Goal: Information Seeking & Learning: Learn about a topic

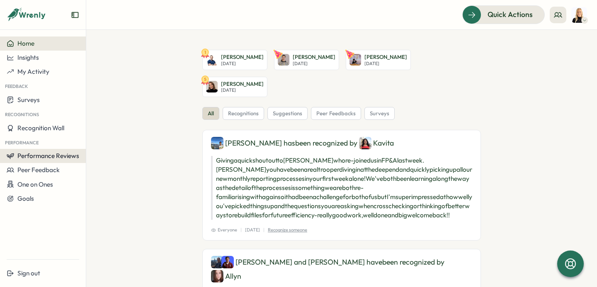
click at [50, 160] on button "Performance Reviews" at bounding box center [43, 156] width 86 height 14
click at [95, 168] on div "Insights" at bounding box center [99, 163] width 23 height 9
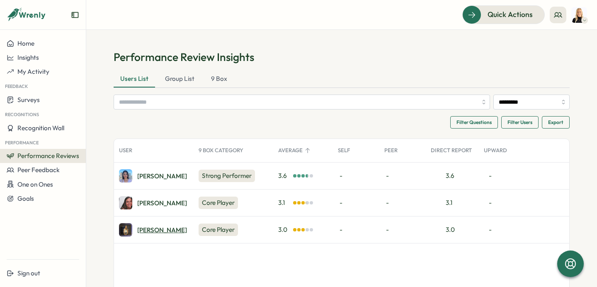
click at [149, 227] on div "Naomi V." at bounding box center [162, 230] width 50 height 6
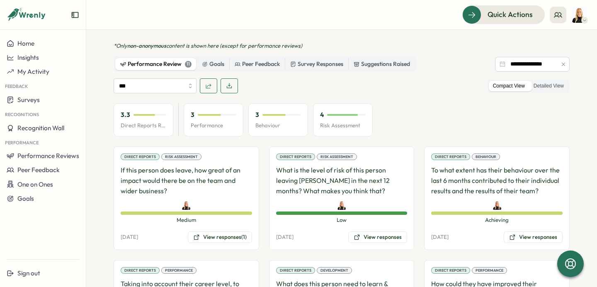
scroll to position [466, 0]
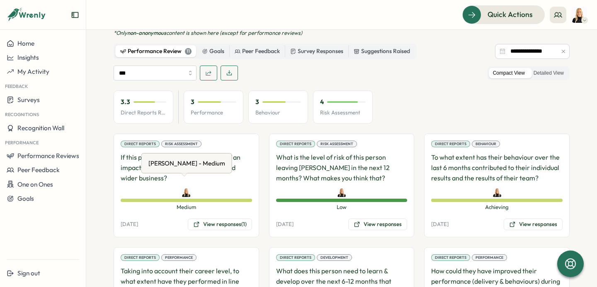
drag, startPoint x: 186, startPoint y: 174, endPoint x: 148, endPoint y: 168, distance: 38.6
click at [148, 168] on div "[PERSON_NAME] - Medium [PERSON_NAME] - Medium" at bounding box center [186, 163] width 91 height 20
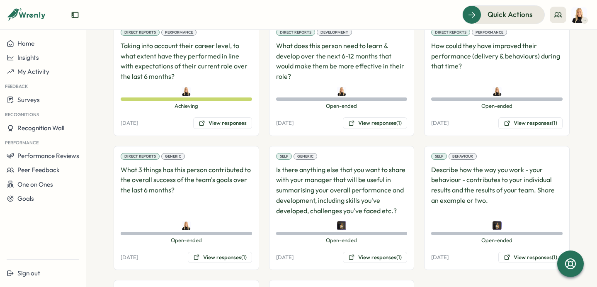
scroll to position [692, 0]
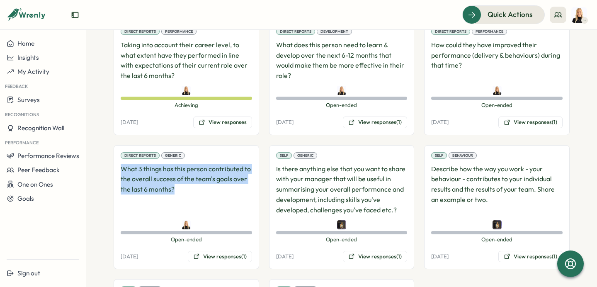
drag, startPoint x: 188, startPoint y: 182, endPoint x: 110, endPoint y: 162, distance: 80.1
click at [110, 162] on section "**********" at bounding box center [341, 158] width 511 height 257
copy p "What 3 things has this person contributed to the overall success of the team's …"
click at [225, 251] on button "View responses (1)" at bounding box center [220, 257] width 64 height 12
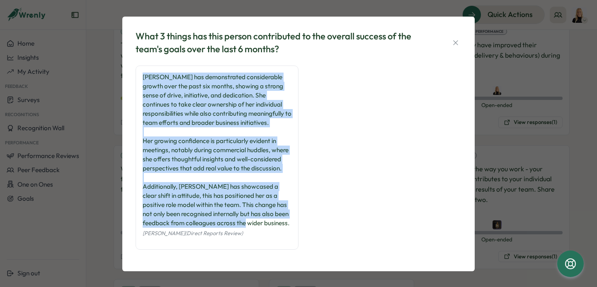
drag, startPoint x: 172, startPoint y: 239, endPoint x: 123, endPoint y: 63, distance: 182.5
click at [123, 63] on div "What 3 things has this person contributed to the overall success of the team's …" at bounding box center [298, 144] width 353 height 255
copy div "[PERSON_NAME] has demonstrated considerable growth over the past six months, sh…"
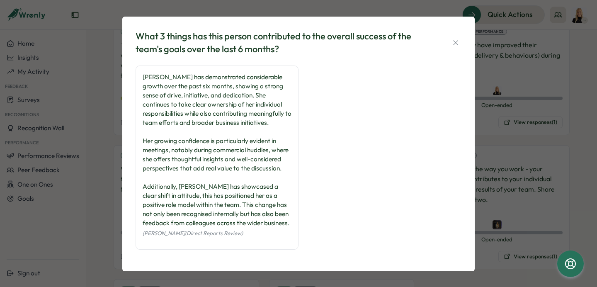
click at [460, 39] on div "What 3 things has this person contributed to the overall success of the team's …" at bounding box center [298, 144] width 333 height 235
click at [455, 45] on icon "button" at bounding box center [456, 43] width 8 height 8
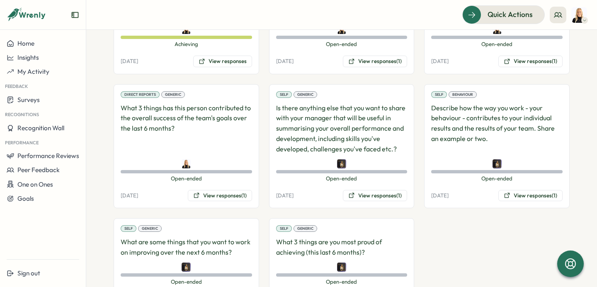
scroll to position [788, 0]
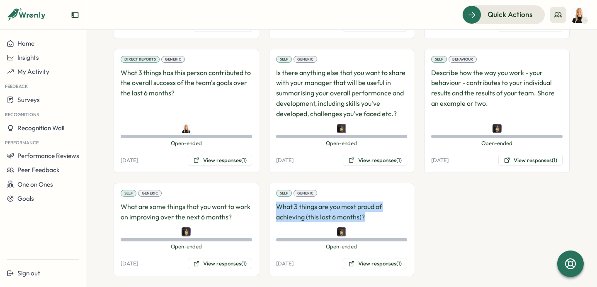
drag, startPoint x: 350, startPoint y: 210, endPoint x: 271, endPoint y: 200, distance: 79.8
click at [271, 200] on div "Self Generic What 3 things are you most proud of achieving (this last 6 months)…" at bounding box center [342, 229] width 146 height 93
copy p "What 3 things are you most proud of achieving (this last 6 months)?"
click at [382, 258] on button "View responses (1)" at bounding box center [375, 264] width 64 height 12
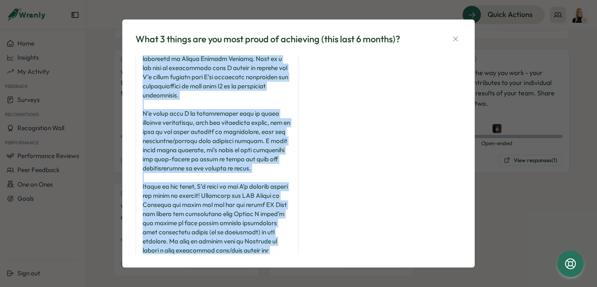
scroll to position [0, 0]
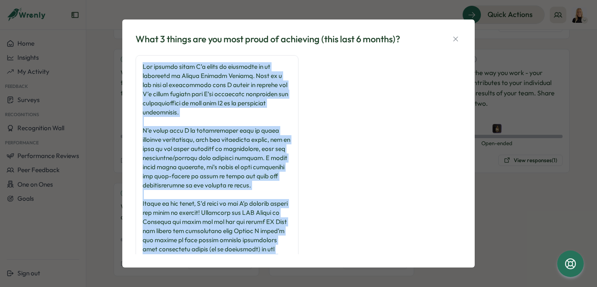
drag, startPoint x: 226, startPoint y: 220, endPoint x: 141, endPoint y: 52, distance: 188.6
click at [141, 52] on div "What 3 things are you most proud of achieving (this last 6 months)? [PERSON_NAM…" at bounding box center [298, 143] width 333 height 229
copy div "Lor ipsumdo sitam C’a elits do eiusmodte in ut laboreetd ma Aliqua Enimadm Veni…"
click at [452, 44] on button "button" at bounding box center [456, 39] width 12 height 12
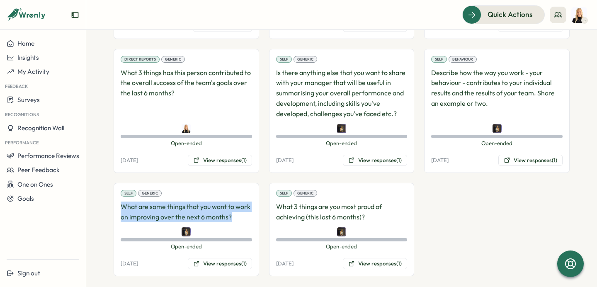
drag, startPoint x: 232, startPoint y: 209, endPoint x: 116, endPoint y: 200, distance: 116.5
click at [116, 200] on div "Self Generic What are some things that you want to work on improving over the n…" at bounding box center [187, 229] width 146 height 93
copy p "What are some things that you want to work on improving over the next 6 months?"
click at [223, 258] on button "View responses (1)" at bounding box center [220, 264] width 64 height 12
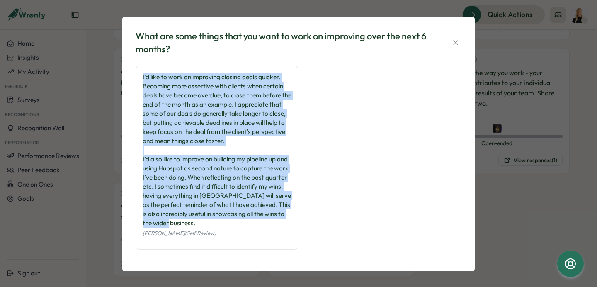
drag, startPoint x: 209, startPoint y: 221, endPoint x: 141, endPoint y: 63, distance: 171.8
click at [141, 63] on div "What are some things that you want to work on improving over the next 6 months?…" at bounding box center [298, 144] width 333 height 235
copy div "I’d like to work on improving closing deals quicker. Becoming more assertive wi…"
click at [455, 44] on icon "button" at bounding box center [455, 42] width 5 height 5
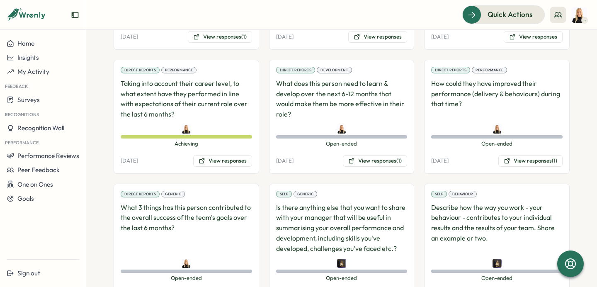
scroll to position [656, 0]
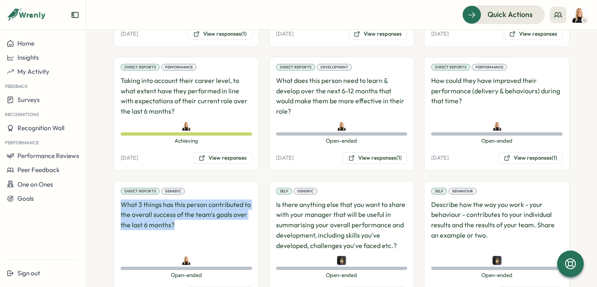
drag, startPoint x: 181, startPoint y: 216, endPoint x: 97, endPoint y: 187, distance: 88.8
click at [97, 187] on section "**********" at bounding box center [341, 158] width 511 height 257
copy p "What 3 things has this person contributed to the overall success of the team's …"
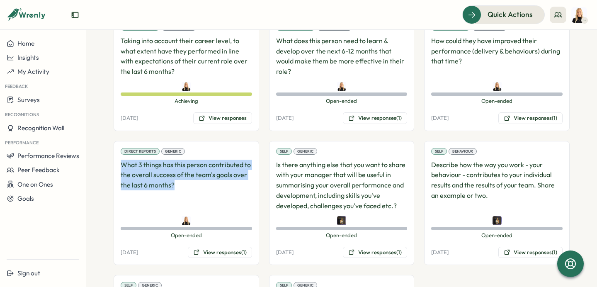
scroll to position [700, 0]
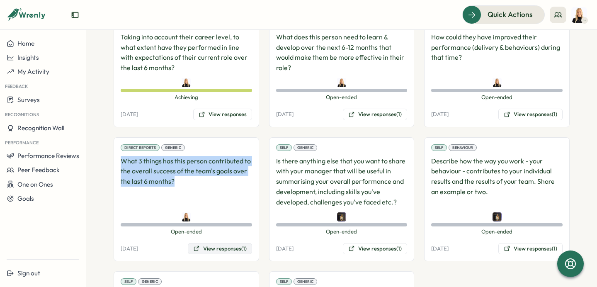
click at [231, 243] on button "View responses (1)" at bounding box center [220, 249] width 64 height 12
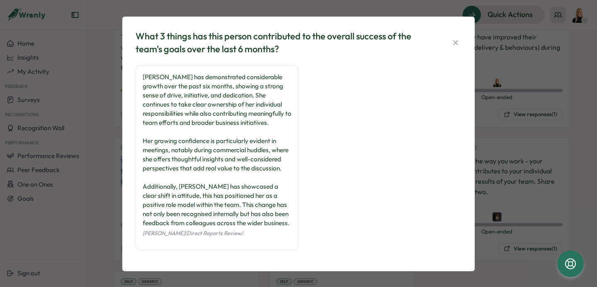
drag, startPoint x: 180, startPoint y: 246, endPoint x: 131, endPoint y: 71, distance: 181.6
click at [132, 71] on div "What 3 things has this person contributed to the overall success of the team's …" at bounding box center [298, 144] width 333 height 235
copy div "[PERSON_NAME] has demonstrated considerable growth over the past six months, sh…"
click at [450, 42] on button "button" at bounding box center [456, 43] width 12 height 12
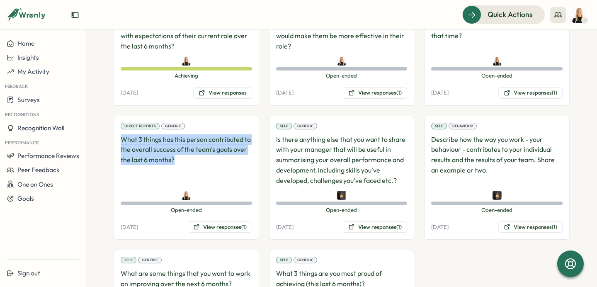
scroll to position [722, 0]
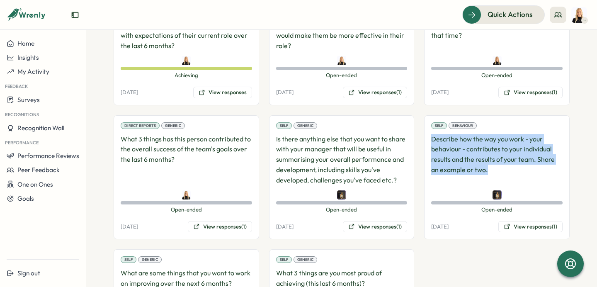
drag, startPoint x: 504, startPoint y: 161, endPoint x: 426, endPoint y: 125, distance: 86.3
click at [426, 125] on div "Self Behaviour Describe how the way you work - your behaviour - contributes to …" at bounding box center [497, 177] width 146 height 124
copy p "Describe how the way you work - your behaviour - contributes to your individual…"
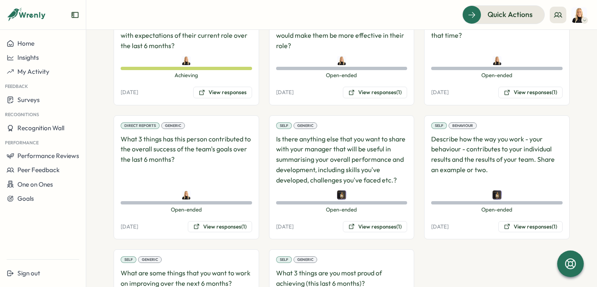
click at [525, 211] on div "Self Behaviour Describe how the way you work - your behaviour - contributes to …" at bounding box center [497, 177] width 146 height 124
click at [525, 221] on button "View responses (1)" at bounding box center [531, 227] width 64 height 12
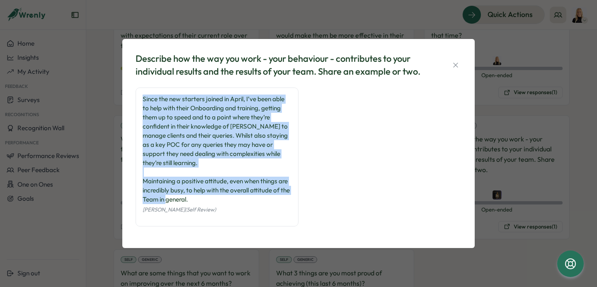
drag, startPoint x: 221, startPoint y: 204, endPoint x: 113, endPoint y: 90, distance: 156.4
click at [113, 90] on div "Describe how the way you work - your behaviour - contributes to your individual…" at bounding box center [298, 143] width 597 height 287
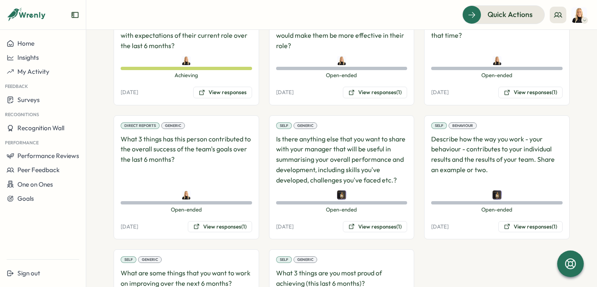
copy div "Since the new starters joined in April, I’ve been able to help with their Onboa…"
click at [520, 221] on button "View responses (1)" at bounding box center [531, 227] width 64 height 12
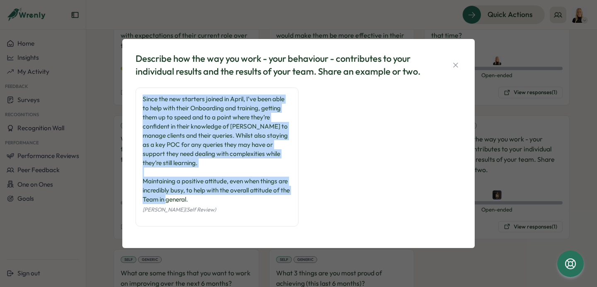
drag, startPoint x: 203, startPoint y: 199, endPoint x: 143, endPoint y: 101, distance: 114.5
click at [143, 101] on div "Since the new starters joined in April, I’ve been able to help with their Onboa…" at bounding box center [217, 149] width 149 height 109
click at [456, 62] on icon "button" at bounding box center [456, 65] width 8 height 8
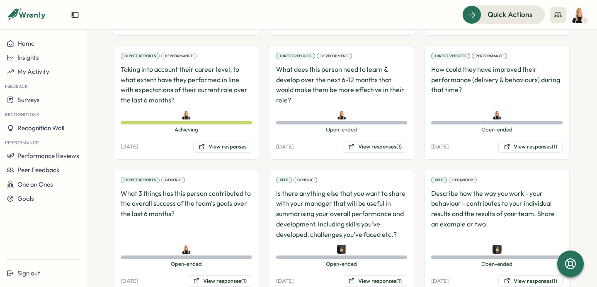
scroll to position [653, 0]
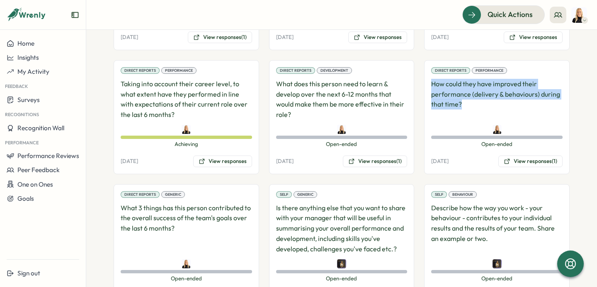
drag, startPoint x: 474, startPoint y: 99, endPoint x: 426, endPoint y: 73, distance: 54.9
click at [426, 73] on div "Direct Reports Performance How could they have improved their performance (deli…" at bounding box center [497, 117] width 146 height 114
click at [527, 156] on button "View responses (1)" at bounding box center [531, 162] width 64 height 12
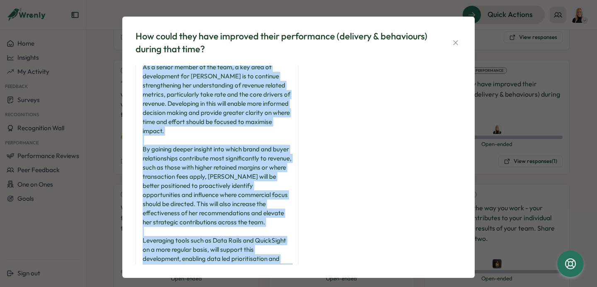
scroll to position [0, 0]
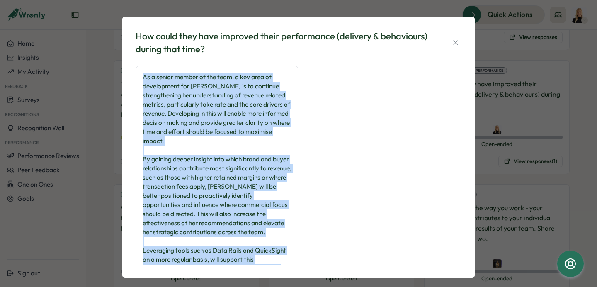
drag, startPoint x: 226, startPoint y: 232, endPoint x: 132, endPoint y: 63, distance: 192.5
click at [132, 63] on div "How could they have improved their performance (delivery & behaviours) during t…" at bounding box center [298, 147] width 333 height 241
click at [458, 38] on button "button" at bounding box center [456, 43] width 12 height 12
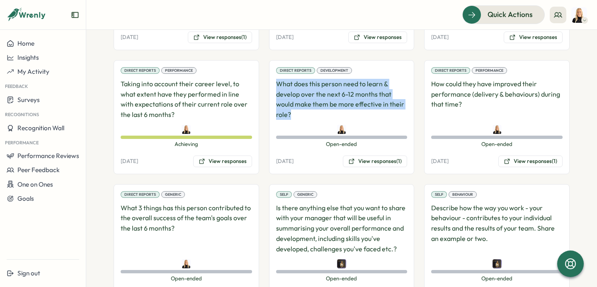
drag, startPoint x: 313, startPoint y: 108, endPoint x: 272, endPoint y: 71, distance: 54.9
click at [272, 71] on div "Direct Reports Development What does this person need to learn & develop over t…" at bounding box center [342, 117] width 146 height 114
click at [380, 156] on button "View responses (1)" at bounding box center [375, 162] width 64 height 12
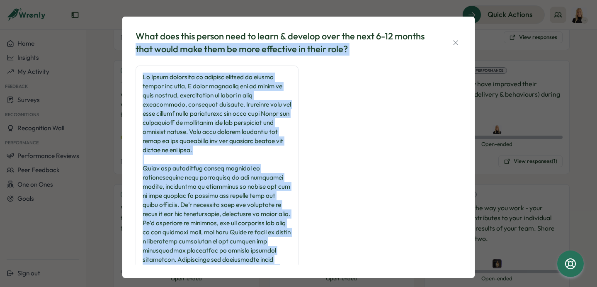
drag, startPoint x: 252, startPoint y: 229, endPoint x: 132, endPoint y: 45, distance: 220.1
click at [132, 44] on div "What does this person need to learn & develop over the next 6-12 months that wo…" at bounding box center [298, 147] width 333 height 241
click at [212, 143] on div at bounding box center [217, 178] width 149 height 210
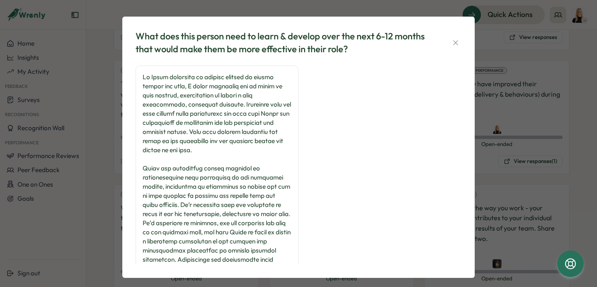
drag, startPoint x: 263, startPoint y: 240, endPoint x: 141, endPoint y: 79, distance: 202.2
click at [141, 79] on div "[PERSON_NAME] (Direct Reports Review)" at bounding box center [217, 185] width 163 height 239
